Goal: Task Accomplishment & Management: Manage account settings

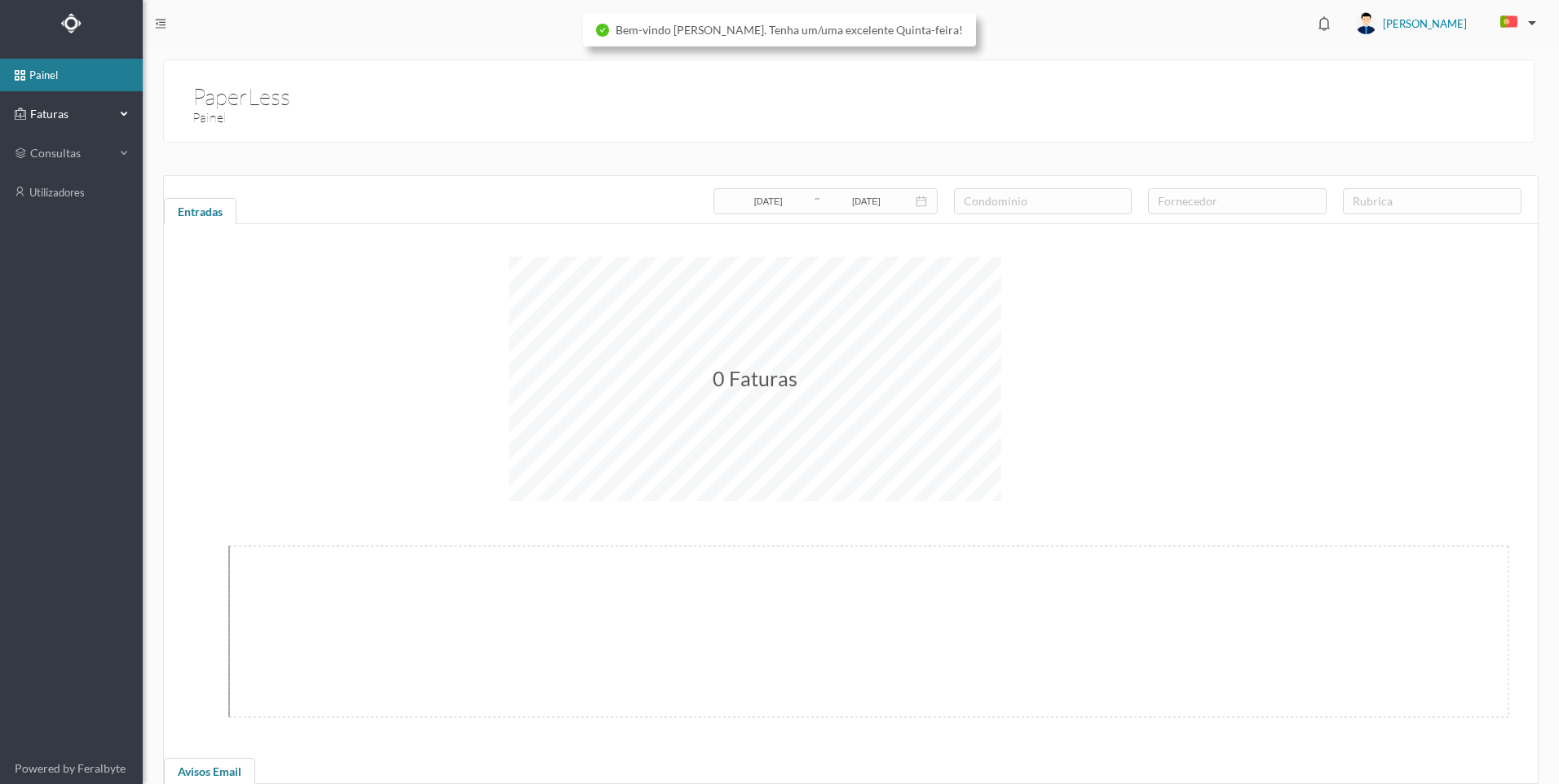
click at [72, 114] on span "Faturas" at bounding box center [71, 113] width 90 height 17
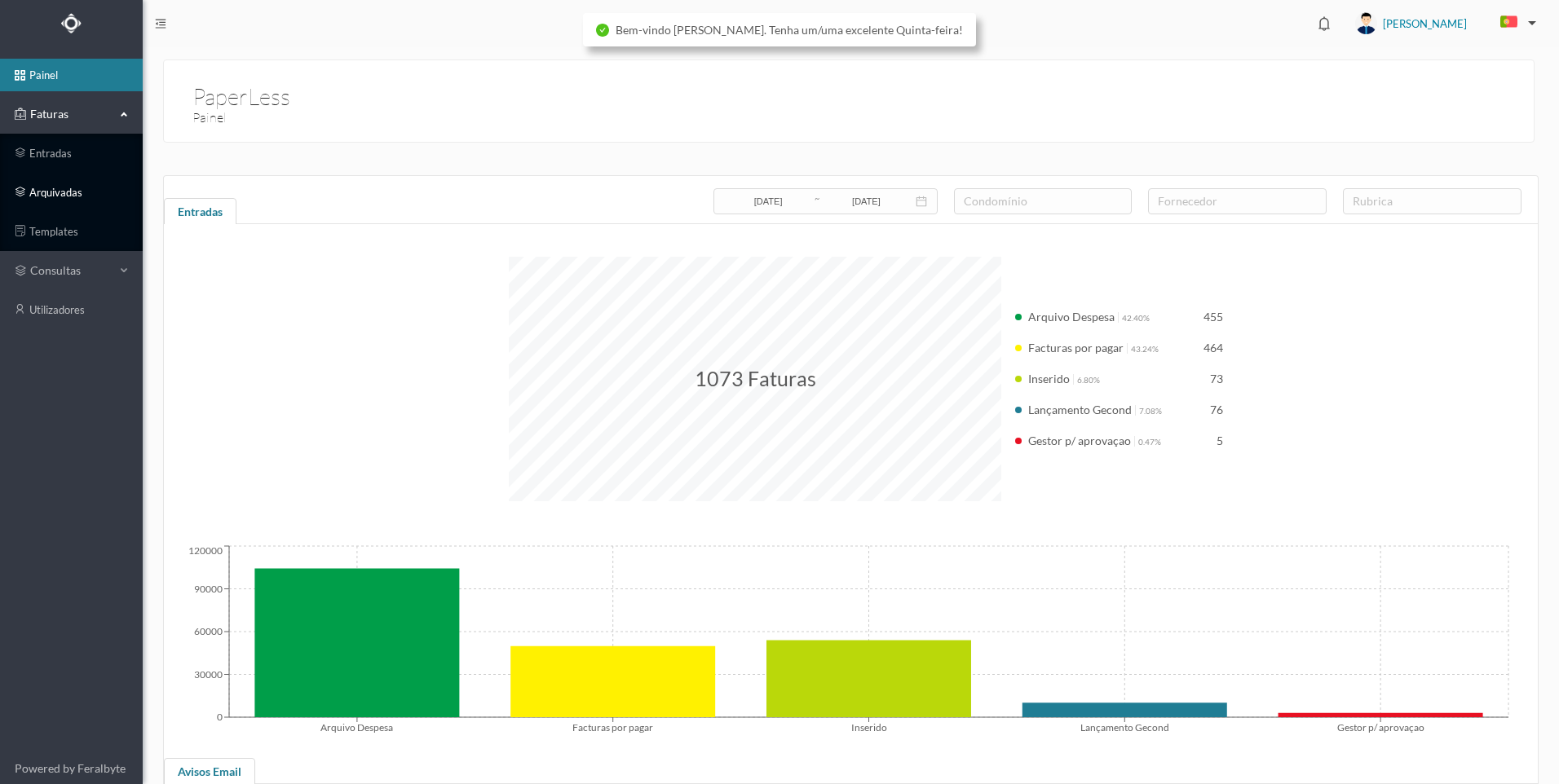
click at [52, 197] on link "arquivadas" at bounding box center [71, 192] width 142 height 32
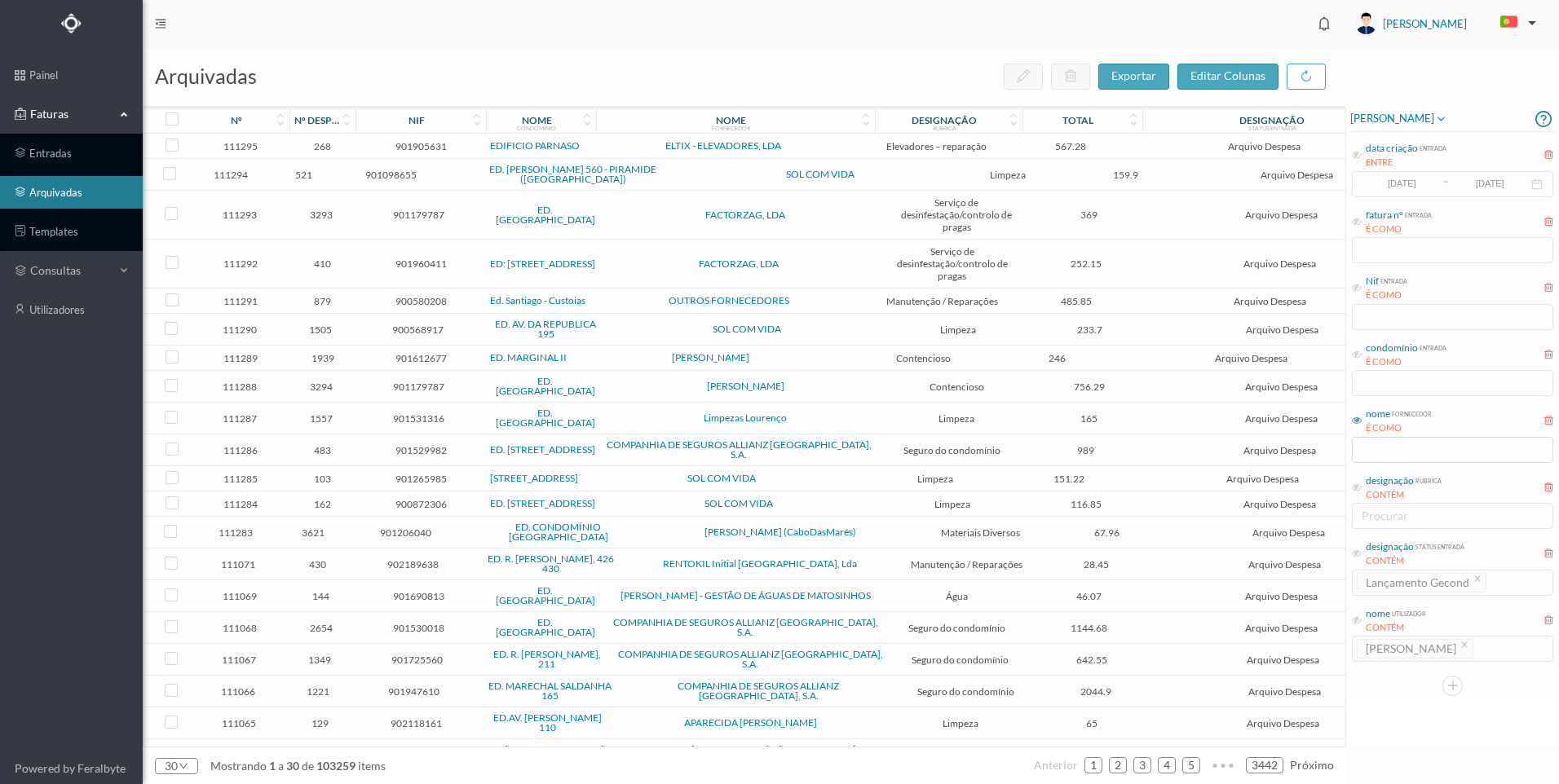
click at [1420, 389] on div "condomínio entrada É COMO" at bounding box center [1452, 368] width 204 height 61
click at [1354, 356] on icon at bounding box center [1356, 354] width 10 height 10
click at [1378, 379] on input "text" at bounding box center [1452, 383] width 202 height 26
type input "575"
click at [1408, 699] on div "[PERSON_NAME] data criação entrada ENTRE [DATE] ~ [DATE] fatura nº entrada É CO…" at bounding box center [1453, 426] width 213 height 642
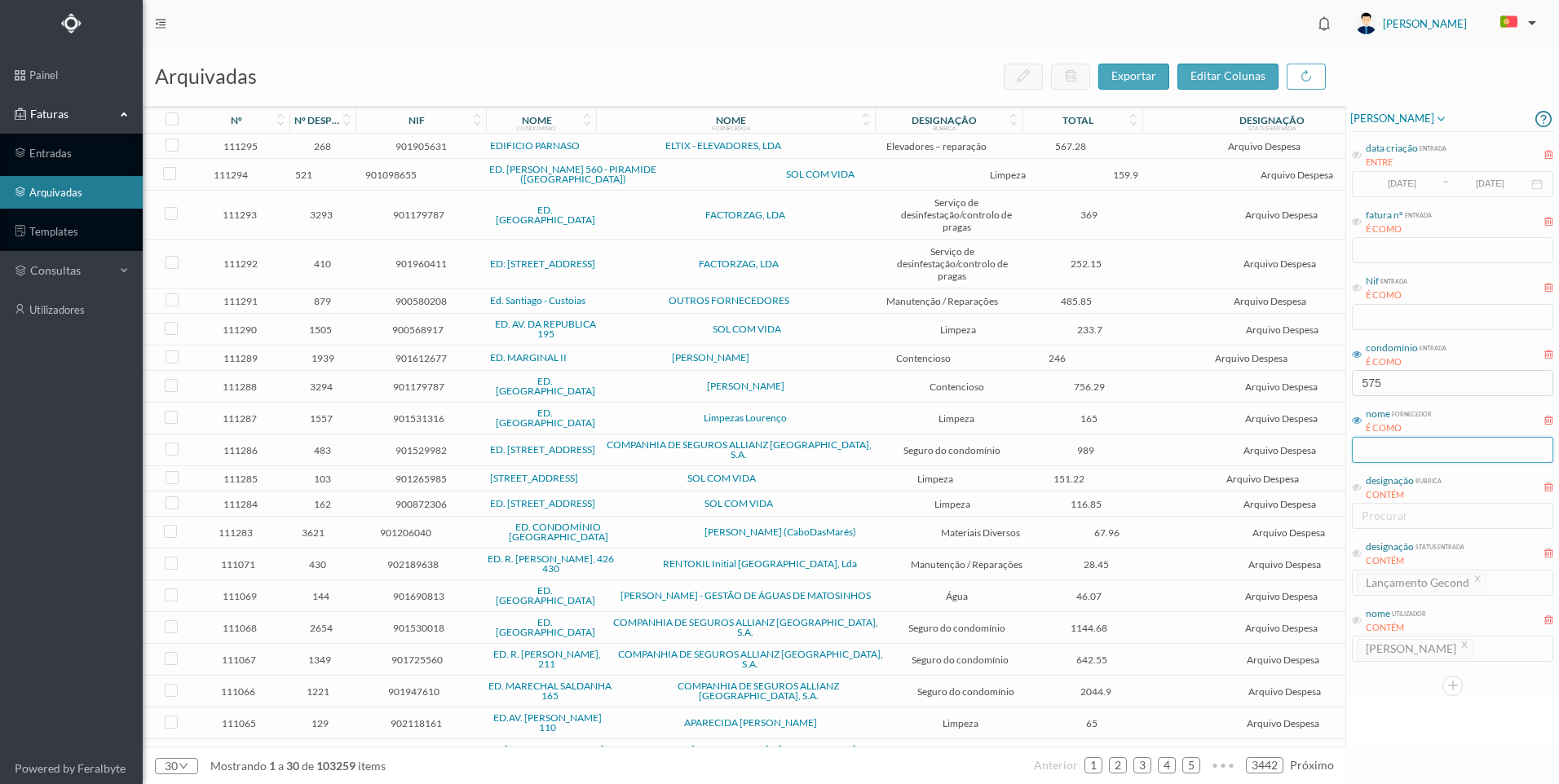
click at [1404, 448] on input "text" at bounding box center [1452, 450] width 202 height 26
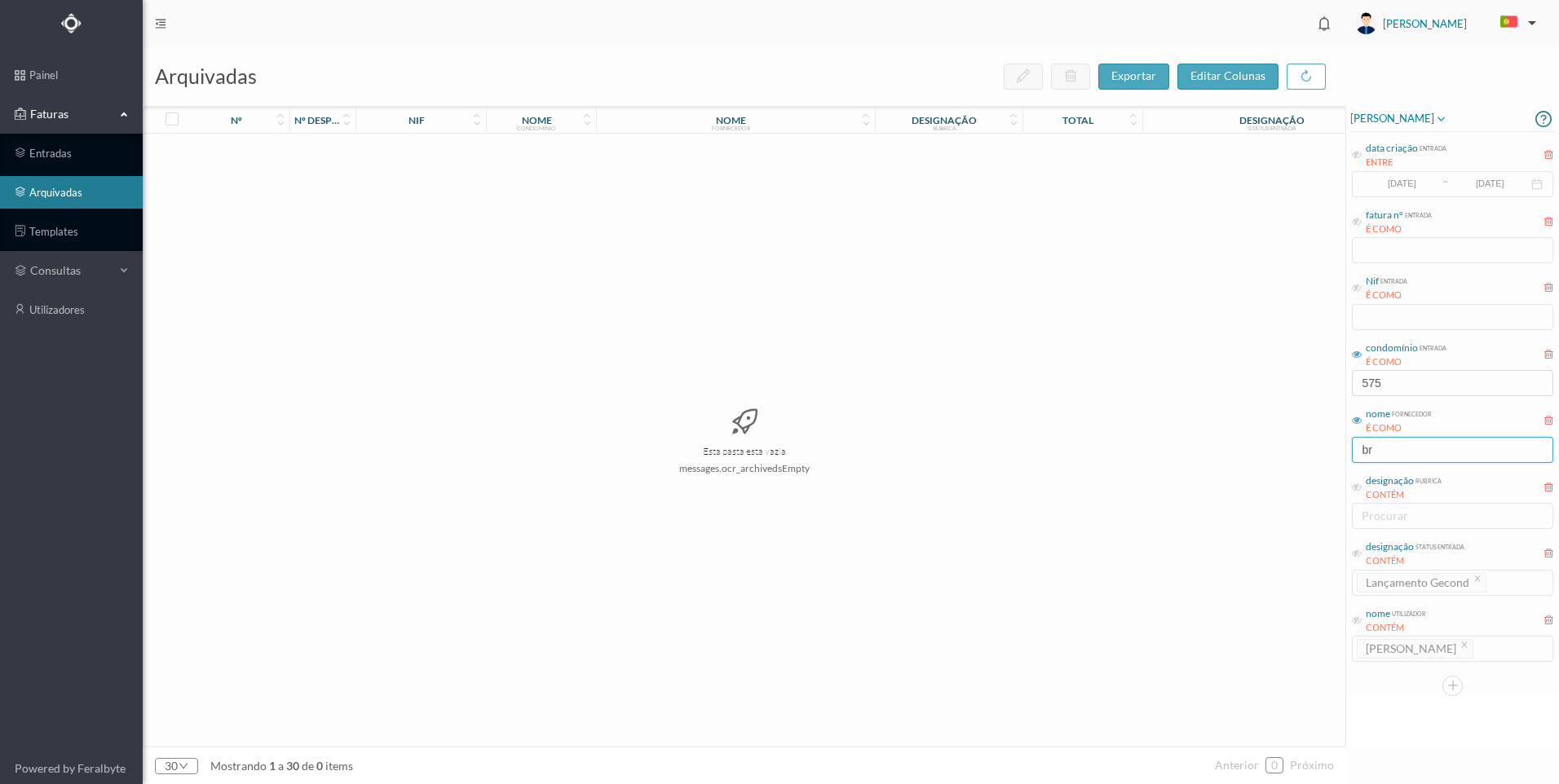
type input "b"
click at [1390, 387] on input "575" at bounding box center [1452, 383] width 202 height 26
click at [1372, 698] on div "[PERSON_NAME] data criação entrada ENTRE [DATE] ~ [DATE] fatura nº entrada É CO…" at bounding box center [1453, 426] width 213 height 642
drag, startPoint x: 1404, startPoint y: 384, endPoint x: 1344, endPoint y: 400, distance: 62.1
click at [1344, 400] on div "arquivadas exportar editar colunas nº nº despesa nif nome condomínio nome forne…" at bounding box center [851, 416] width 1417 height 737
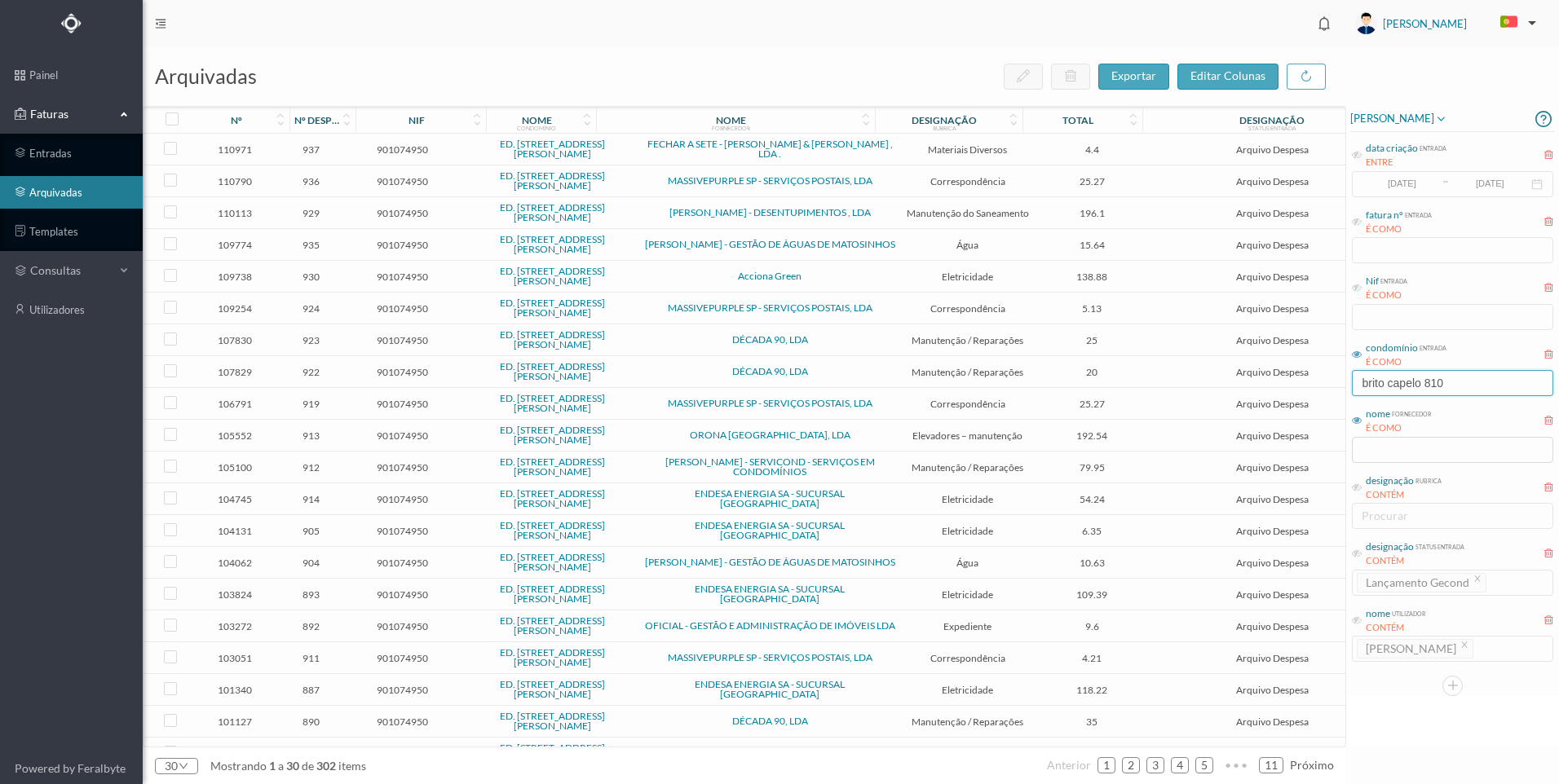
type input "brito capelo 810"
click at [1408, 705] on div "[PERSON_NAME] data criação entrada ENTRE [DATE] ~ [DATE] fatura nº entrada É CO…" at bounding box center [1453, 426] width 213 height 642
click at [941, 124] on div "designação" at bounding box center [944, 120] width 66 height 12
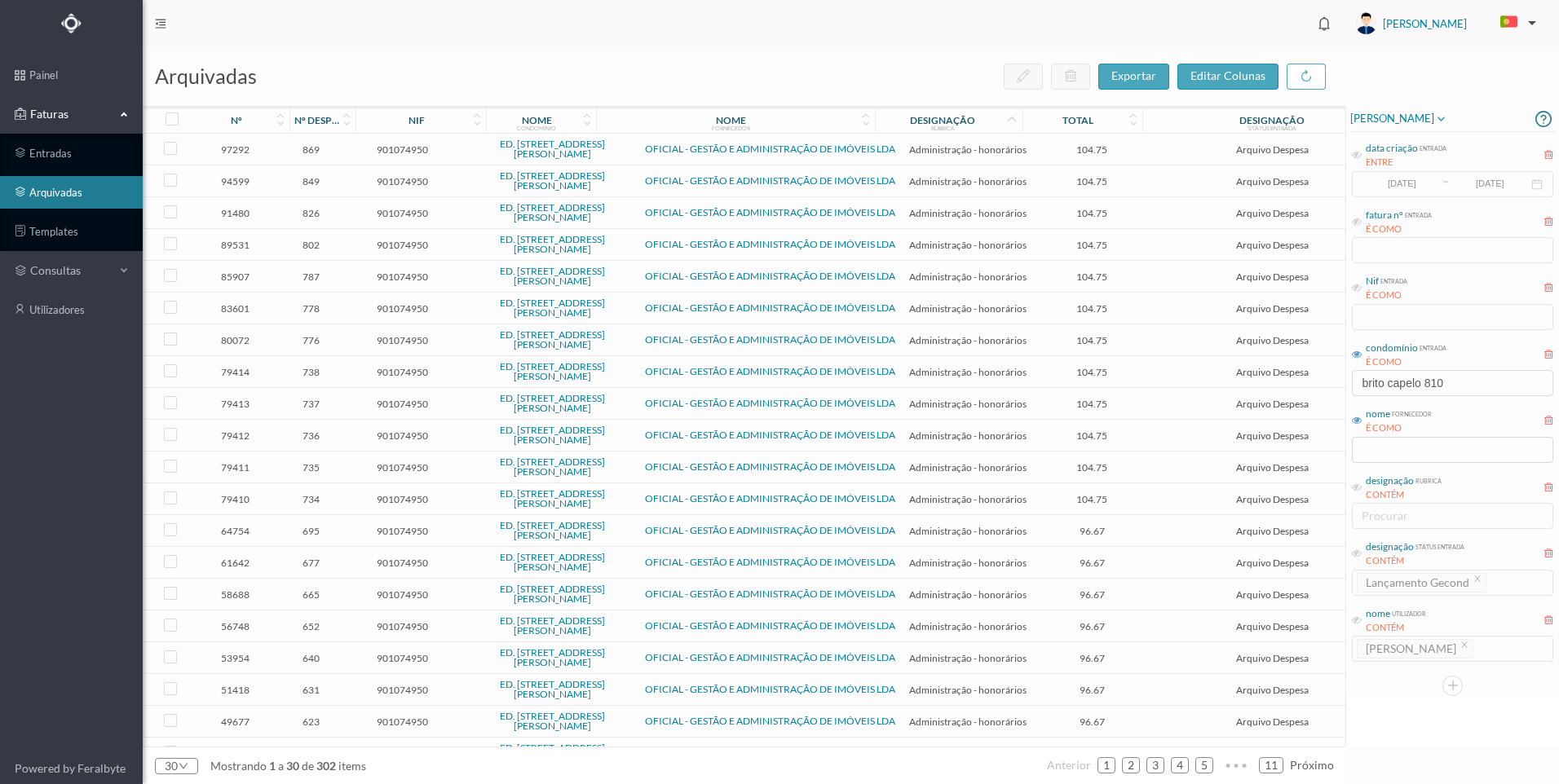
scroll to position [346, 0]
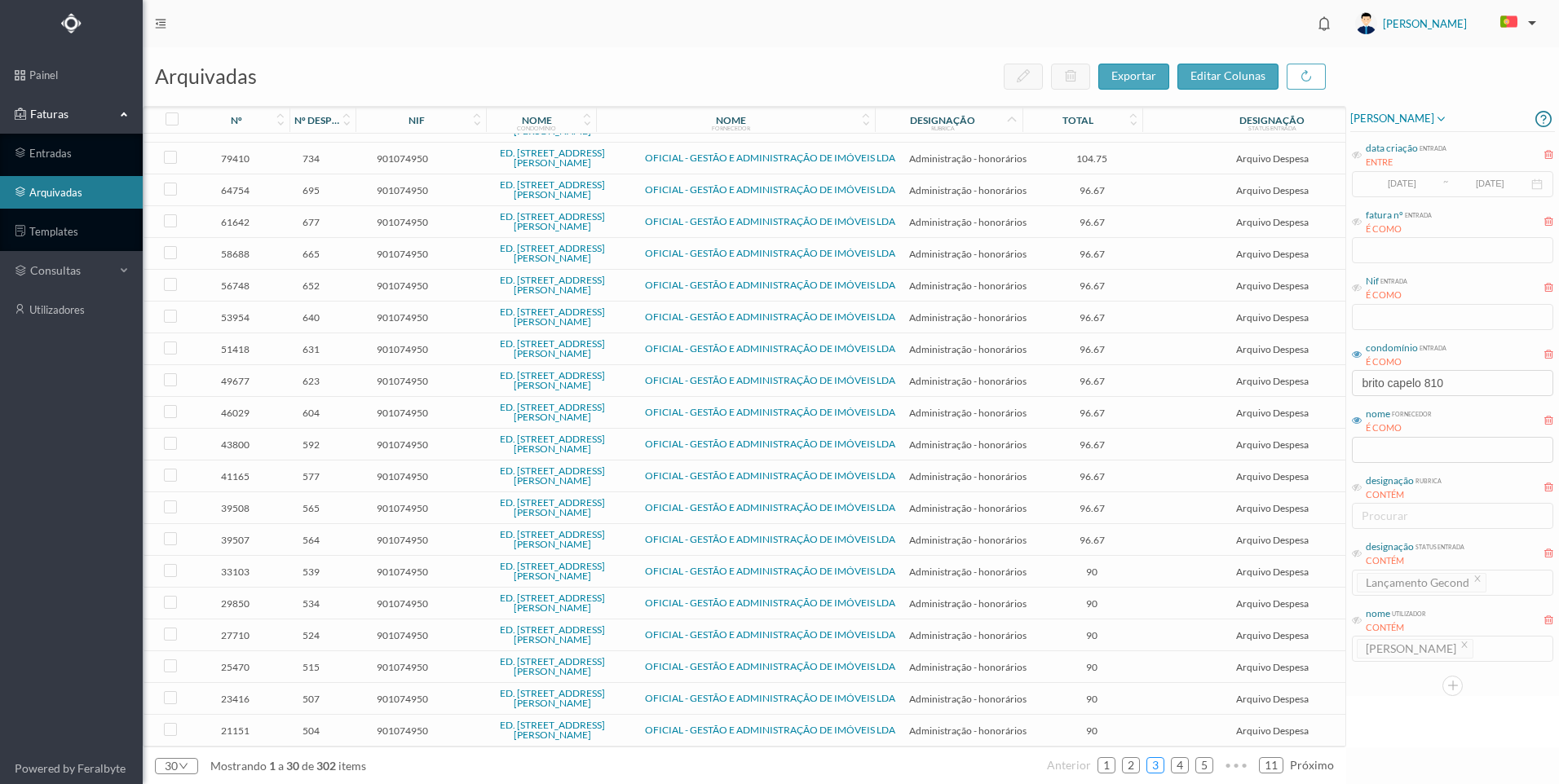
click at [1154, 771] on link "3" at bounding box center [1155, 766] width 17 height 24
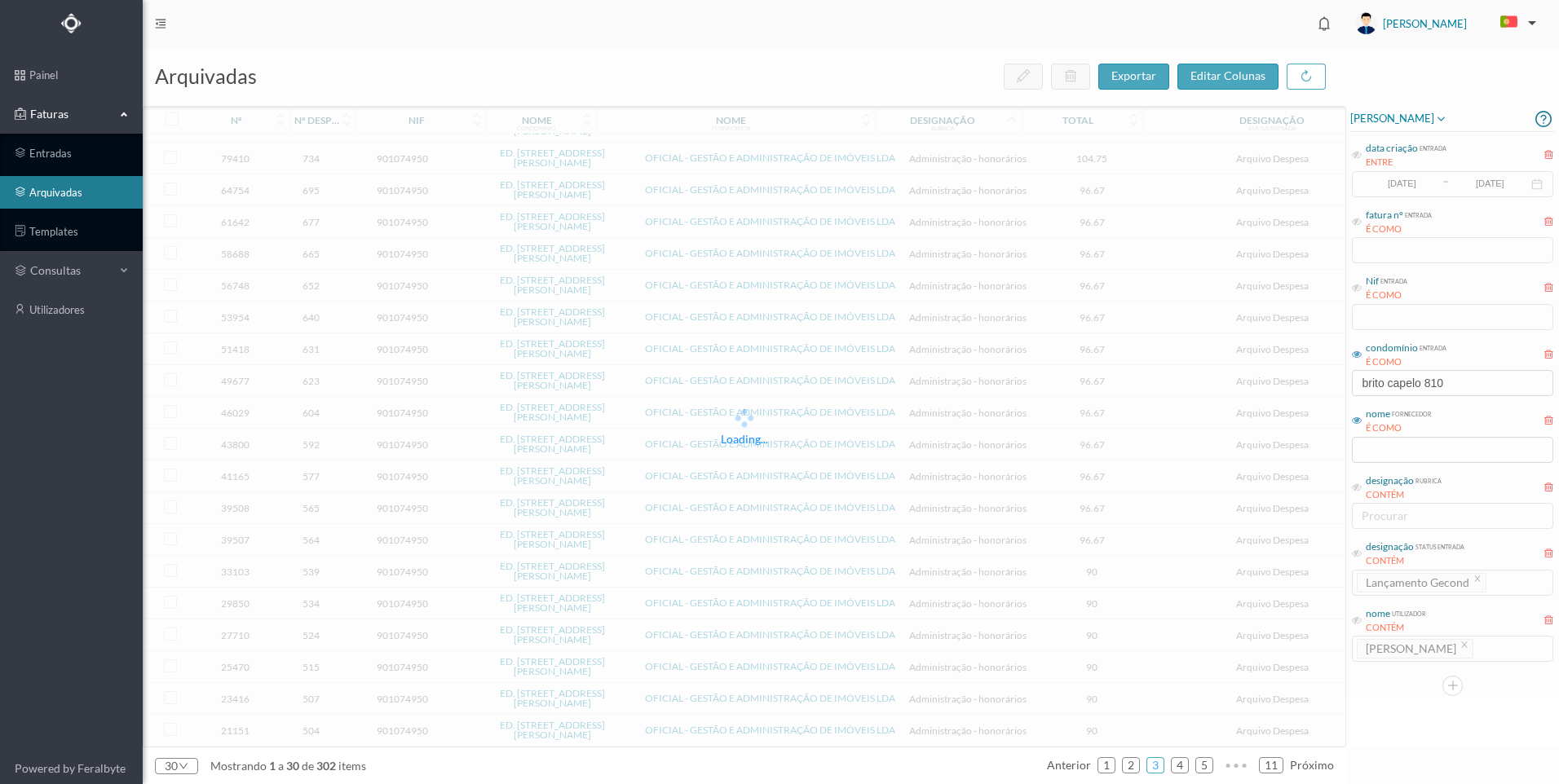
scroll to position [340, 0]
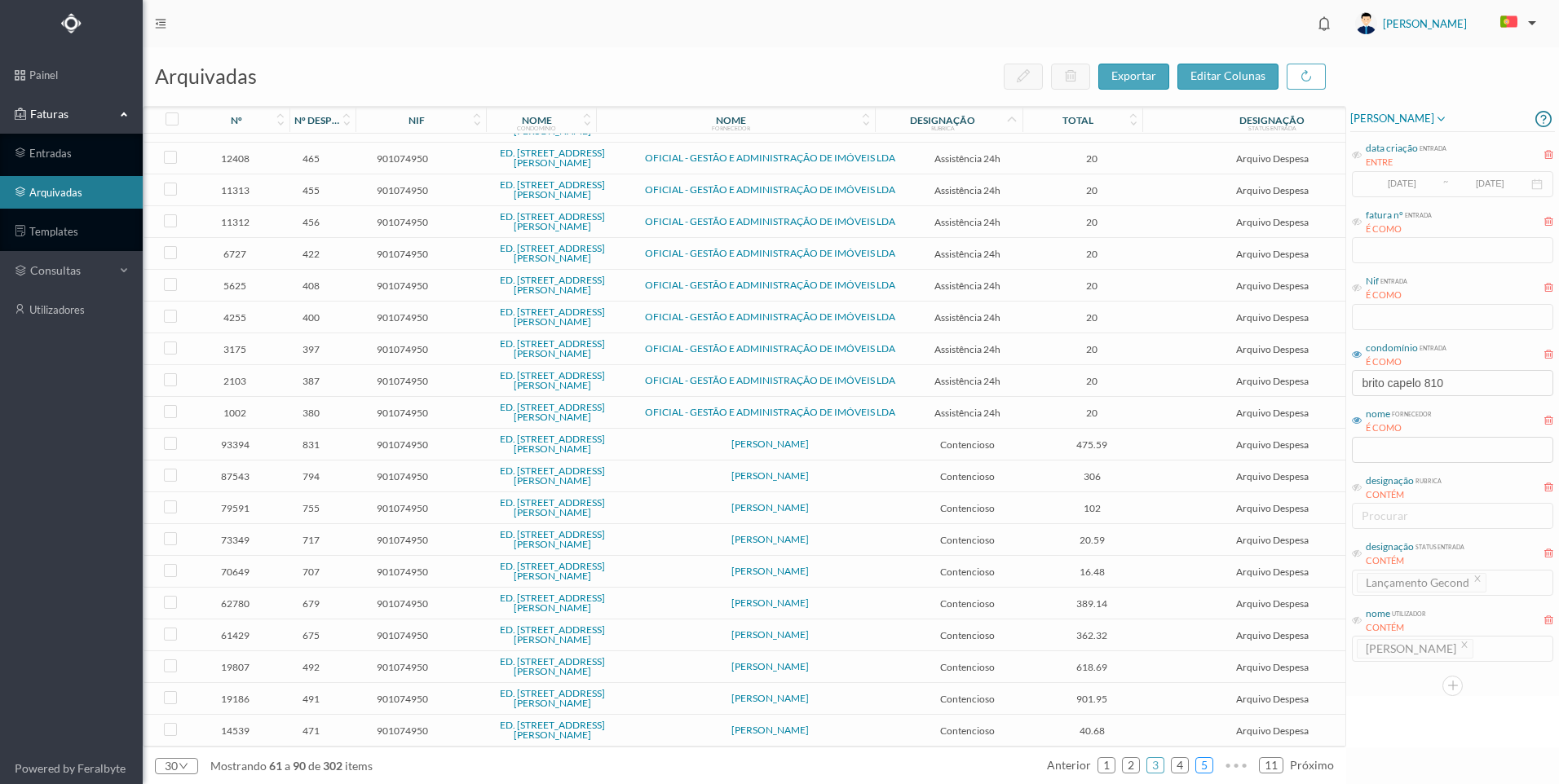
click at [1207, 768] on link "5" at bounding box center [1204, 766] width 17 height 24
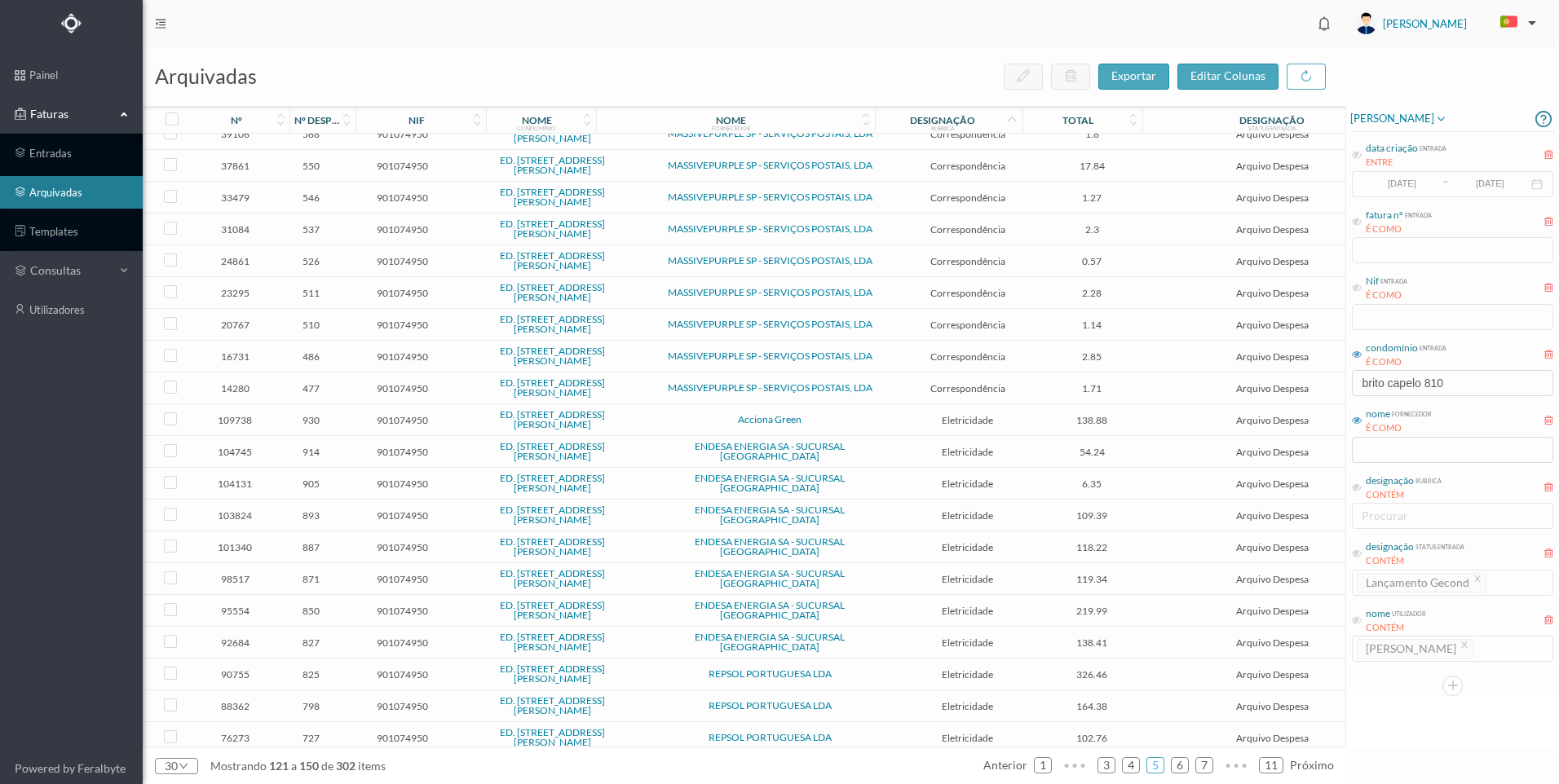
scroll to position [15, 0]
click at [313, 426] on span "930" at bounding box center [312, 421] width 54 height 12
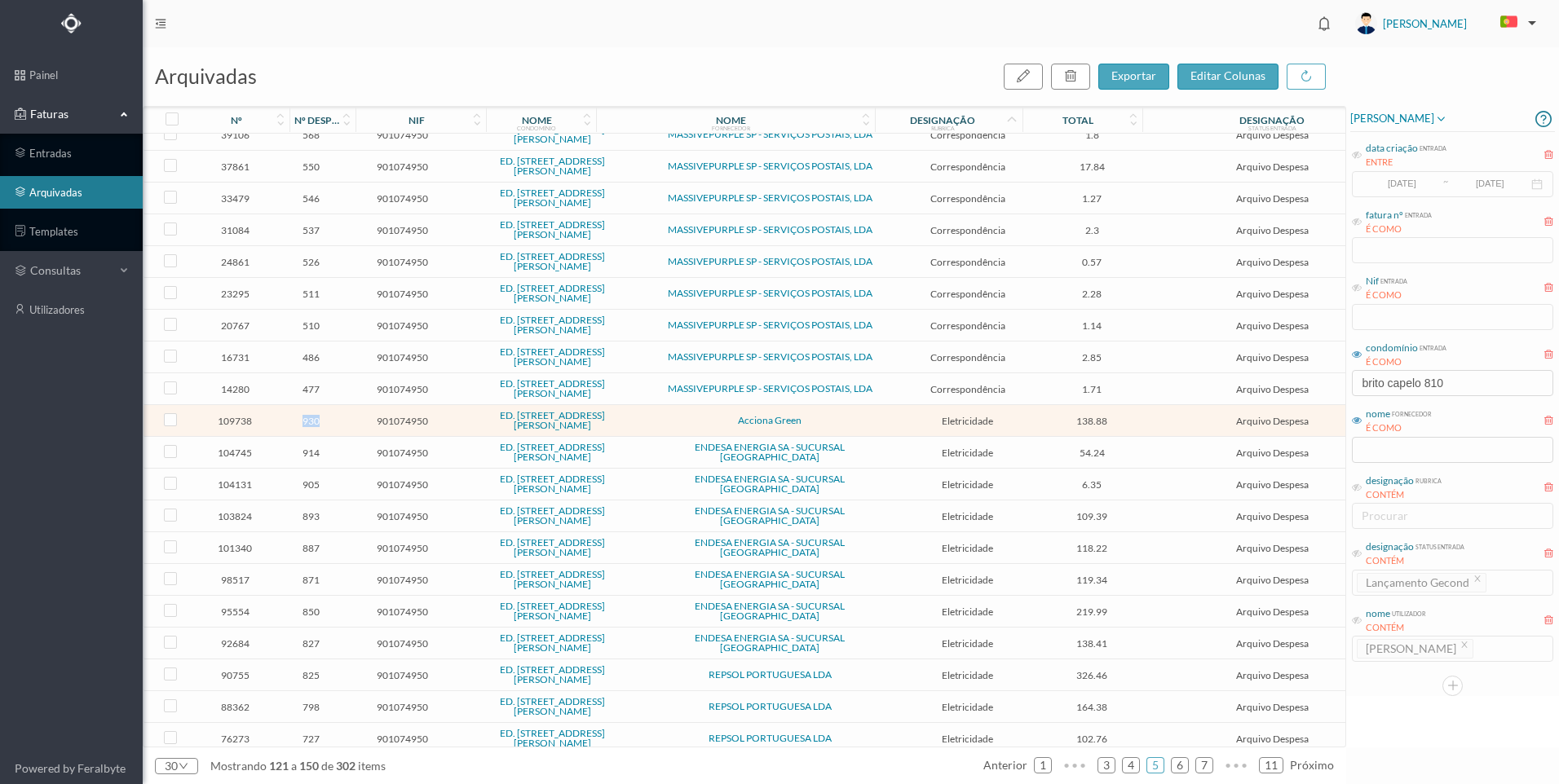
click at [313, 426] on span "930" at bounding box center [312, 421] width 54 height 12
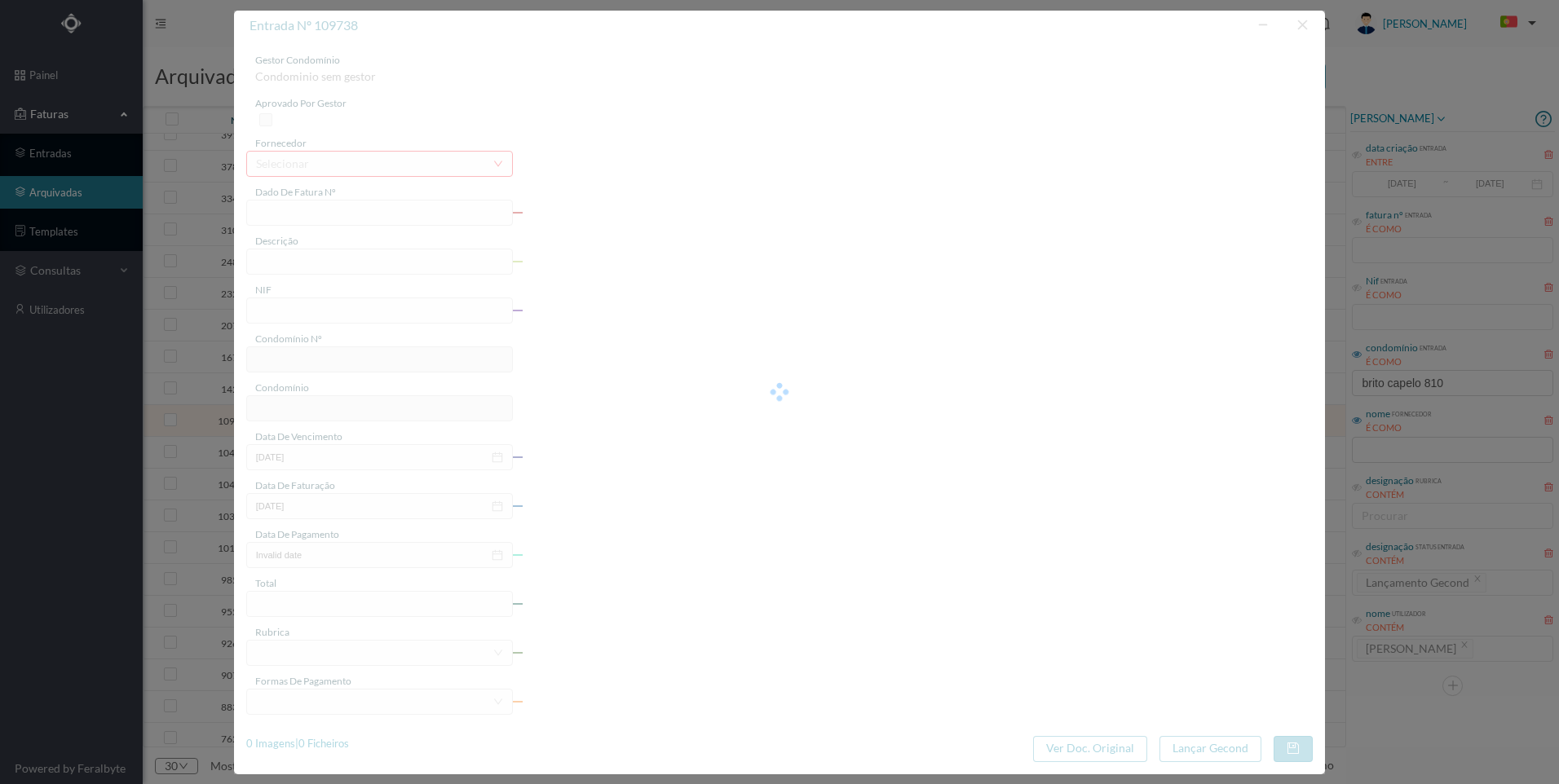
type input "FT P25/034642"
type input "BRITO CAPELO 810 ([DATE] A [DATE])"
type input "901074950"
type input "[DATE]"
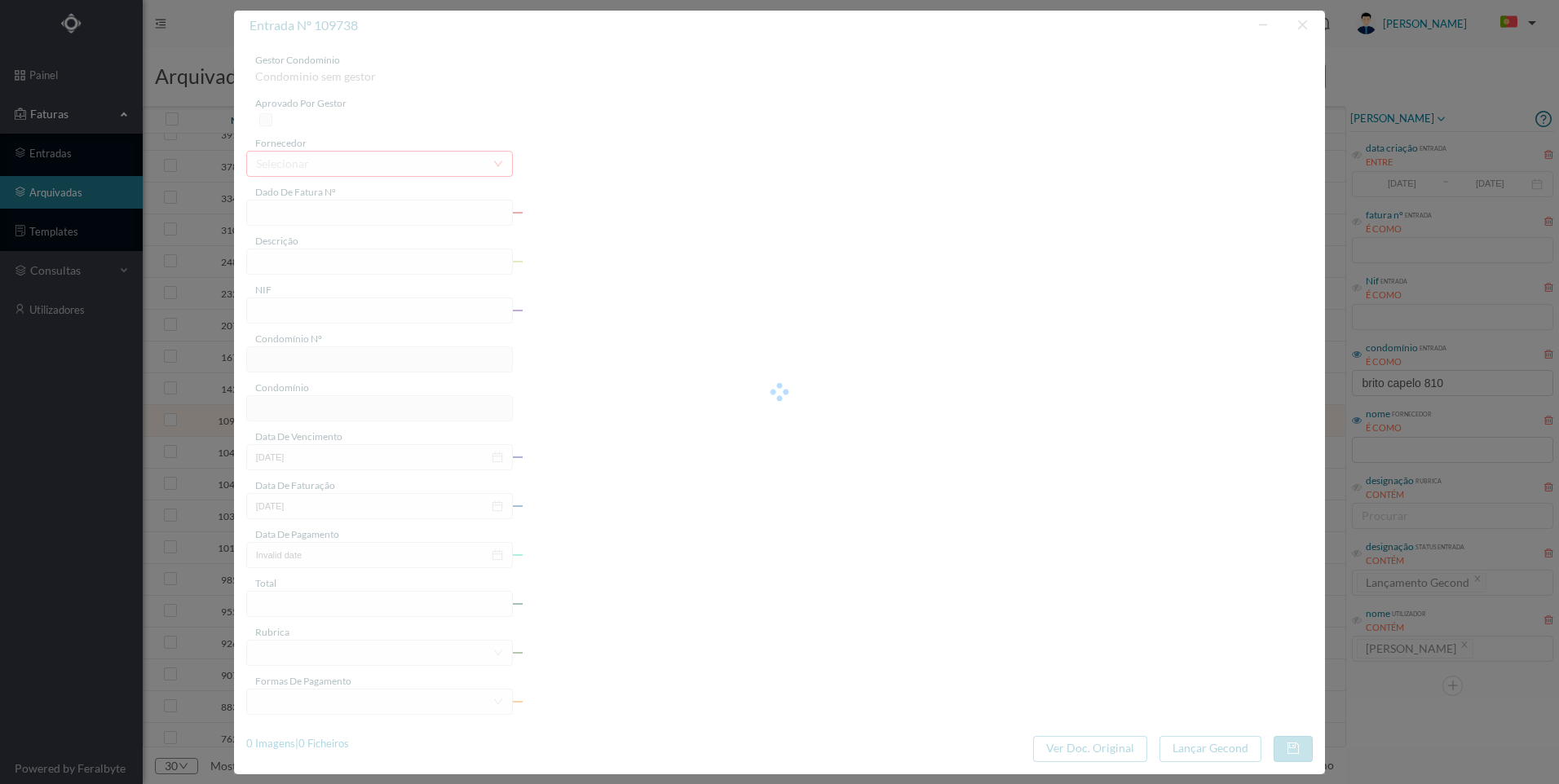
type input "[DATE]"
type input "138.88"
type input "575"
type input "ED. [STREET_ADDRESS][PERSON_NAME]"
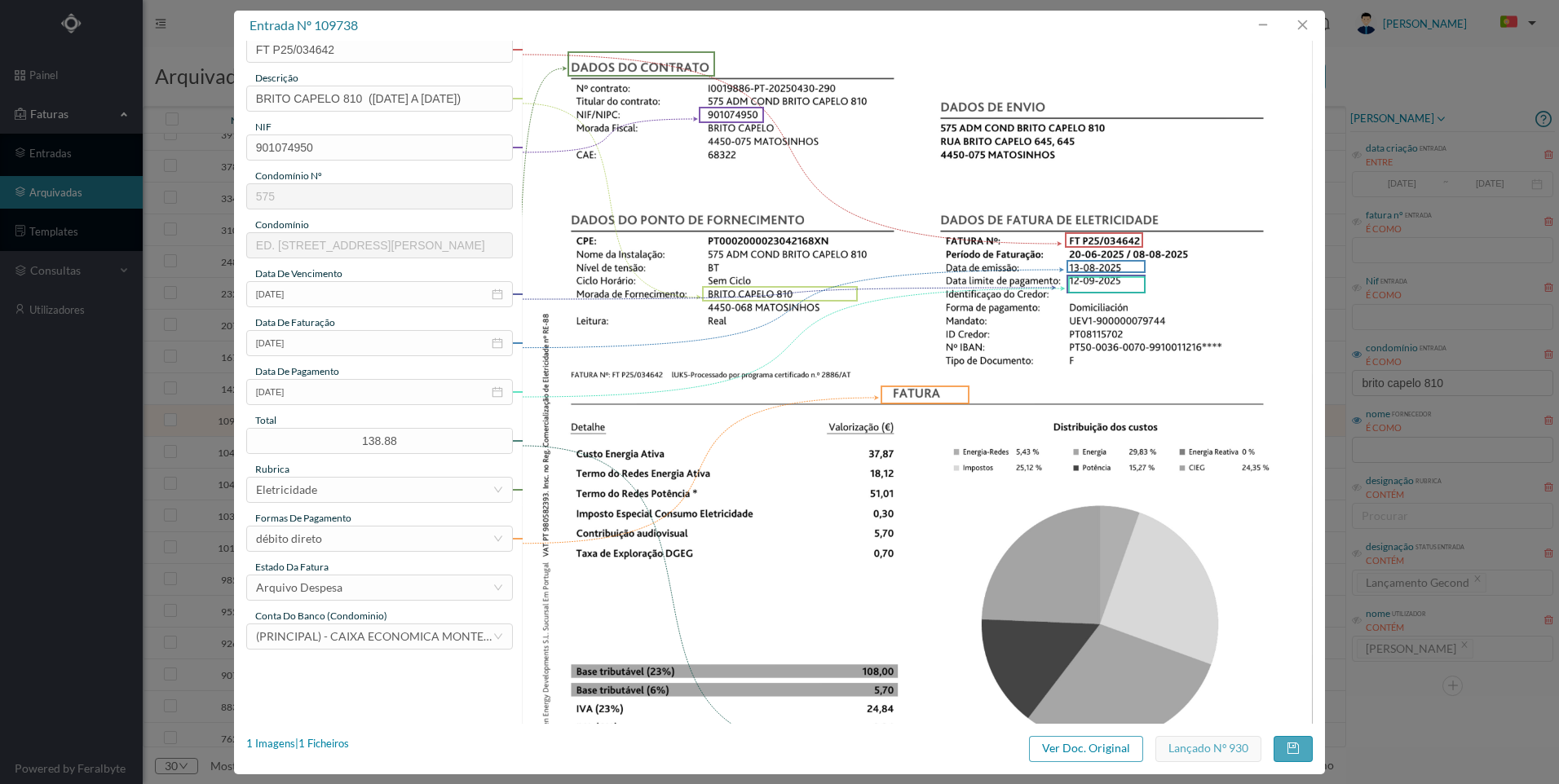
scroll to position [408, 0]
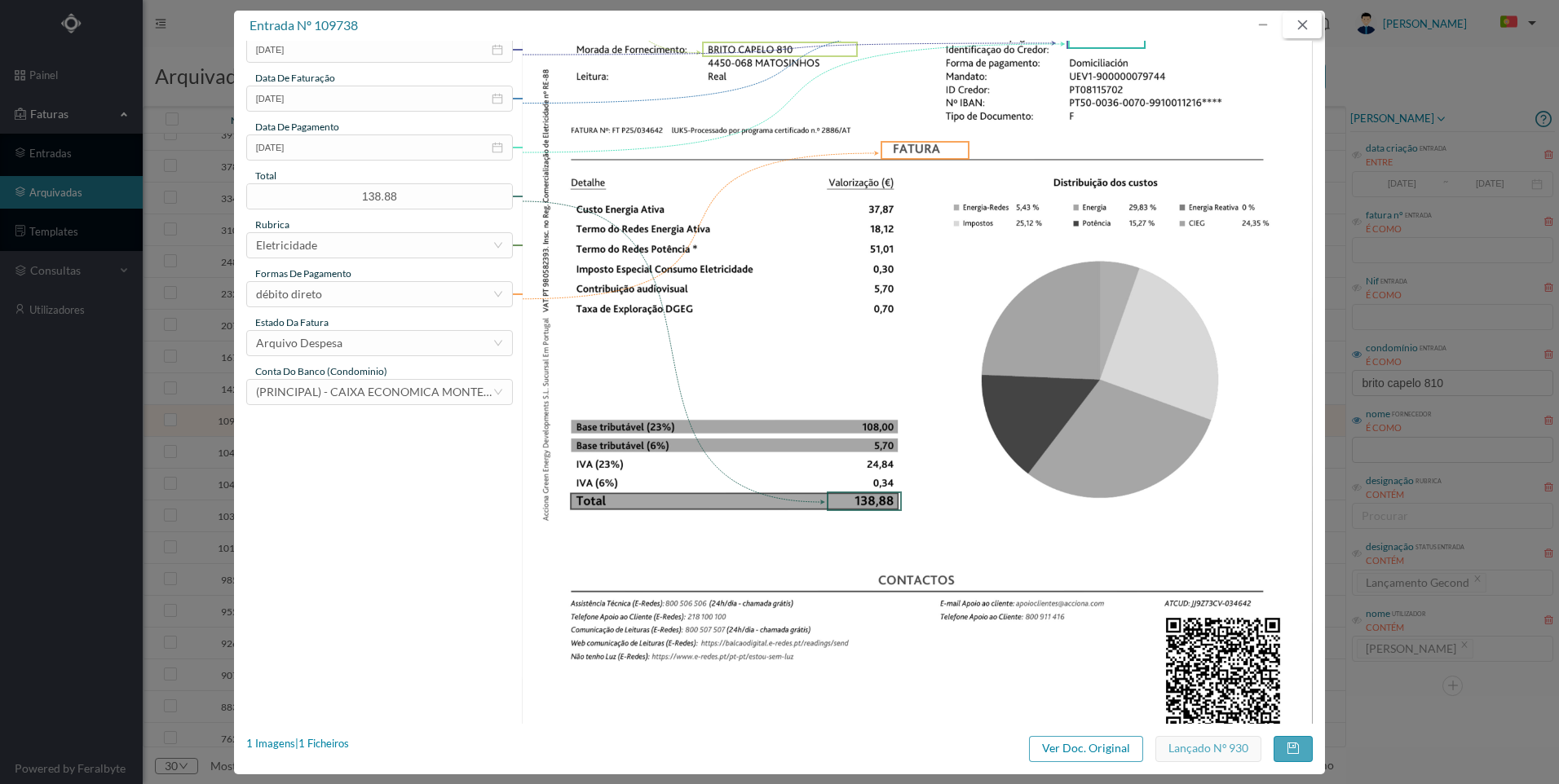
click at [1306, 23] on button "button" at bounding box center [1302, 25] width 39 height 26
